Goal: Information Seeking & Learning: Understand process/instructions

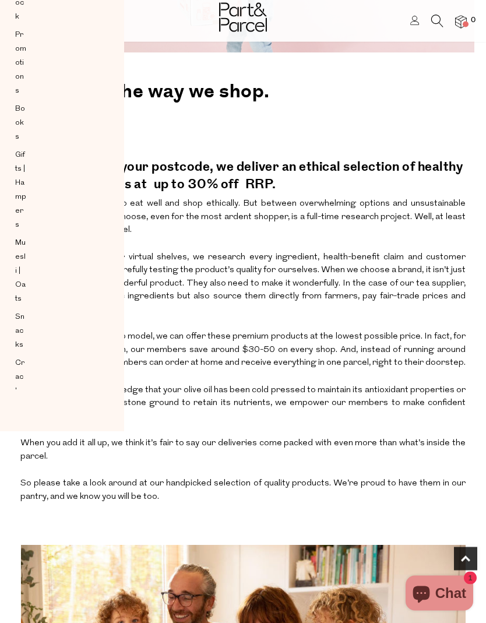
scroll to position [192, 0]
click at [354, 380] on p "So, whether it’s the knowledge that your olive oil has been cold pressed to mai…" at bounding box center [242, 403] width 445 height 48
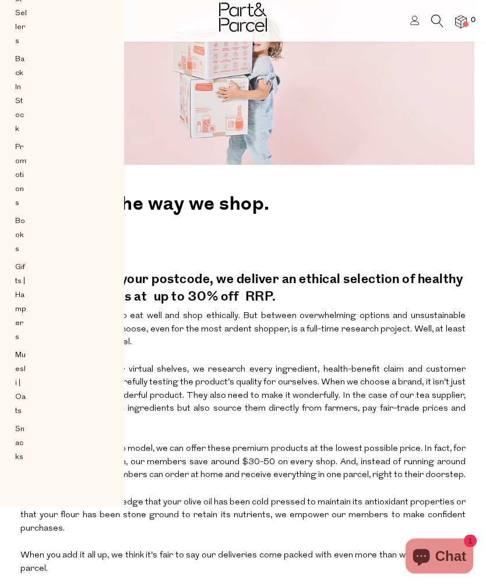
scroll to position [0, 0]
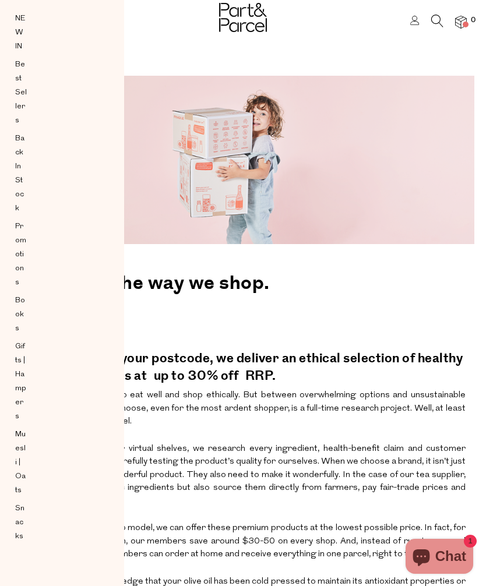
click at [384, 326] on h2 "For good." at bounding box center [242, 319] width 445 height 38
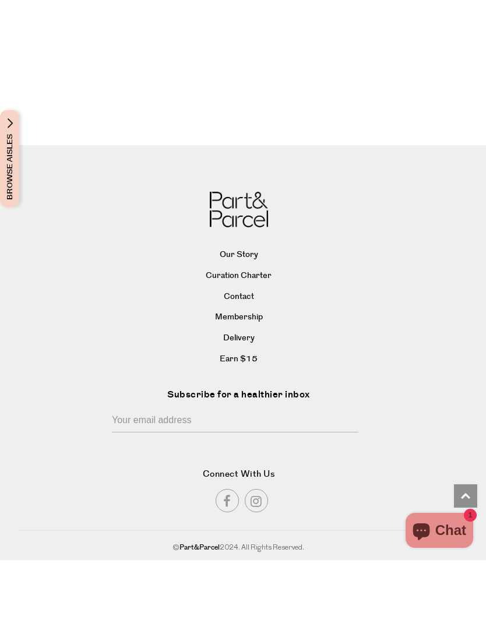
scroll to position [1569, 0]
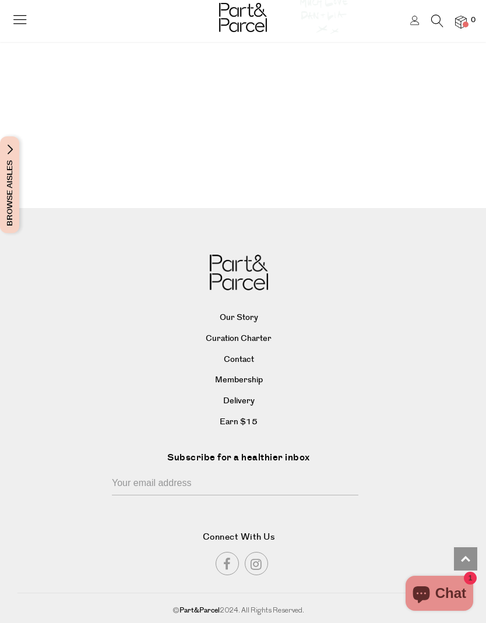
click at [248, 393] on link "Delivery" at bounding box center [238, 401] width 439 height 17
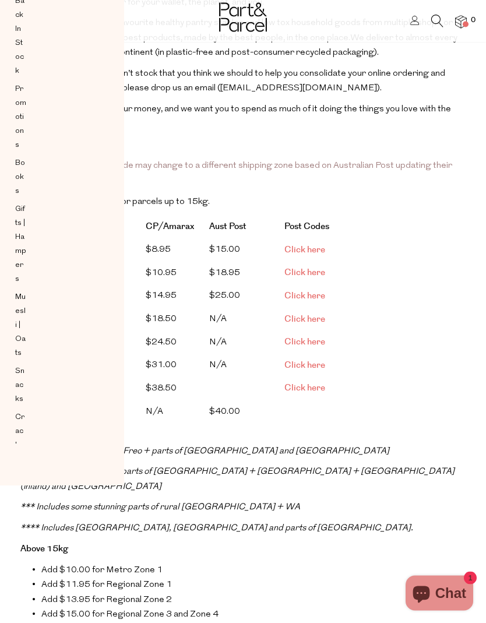
scroll to position [138, 0]
click at [312, 248] on link "Click here" at bounding box center [304, 250] width 41 height 12
